Goal: Check status: Check status

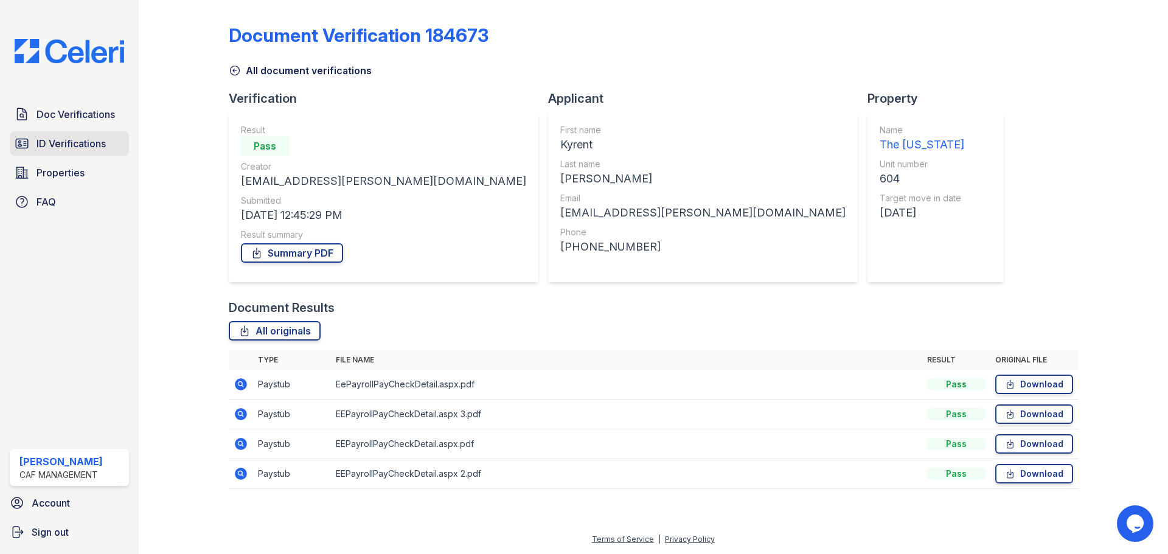
click at [75, 148] on span "ID Verifications" at bounding box center [70, 143] width 69 height 15
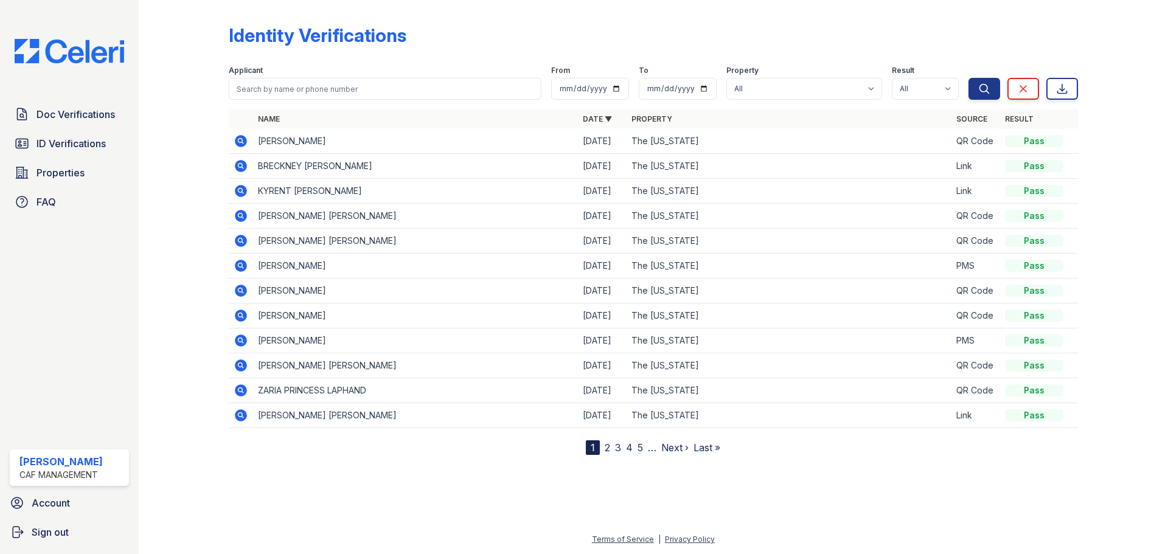
click at [243, 266] on icon at bounding box center [241, 266] width 12 height 12
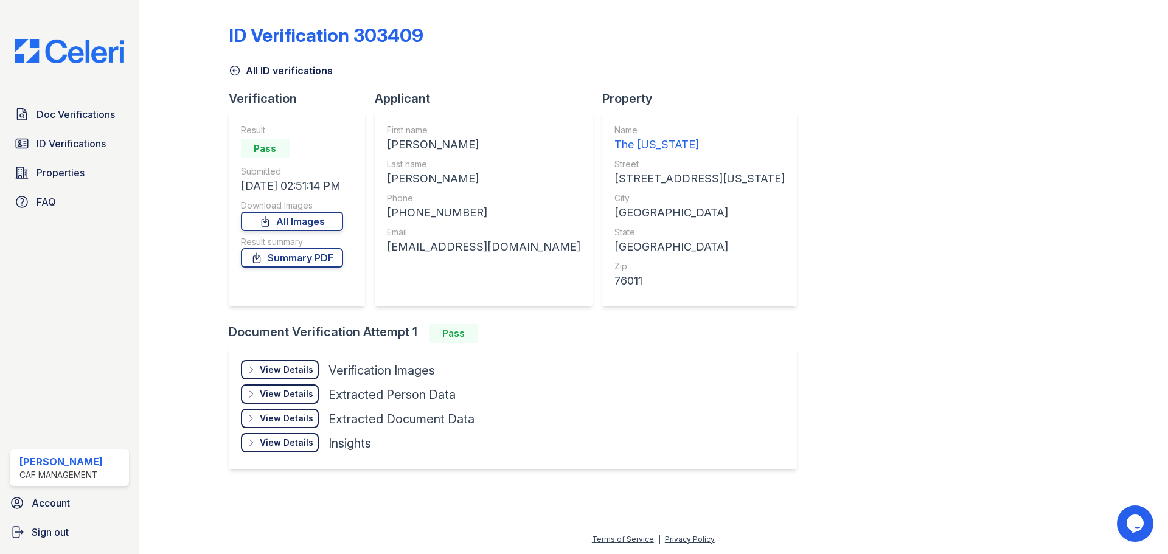
click at [307, 366] on div "View Details" at bounding box center [287, 370] width 54 height 12
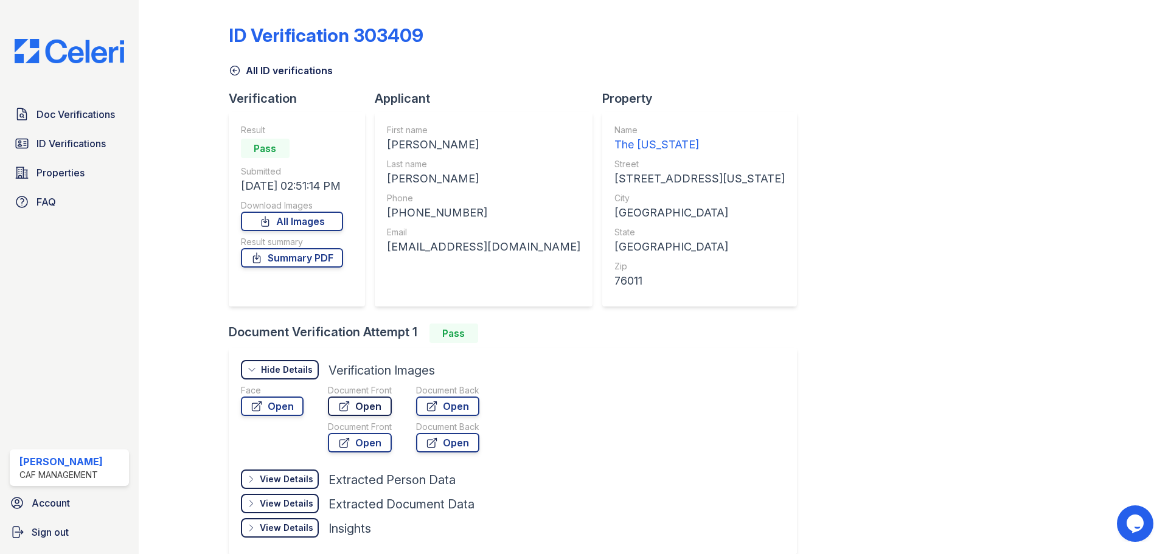
click at [353, 409] on link "Open" at bounding box center [360, 406] width 64 height 19
